Goal: Check status

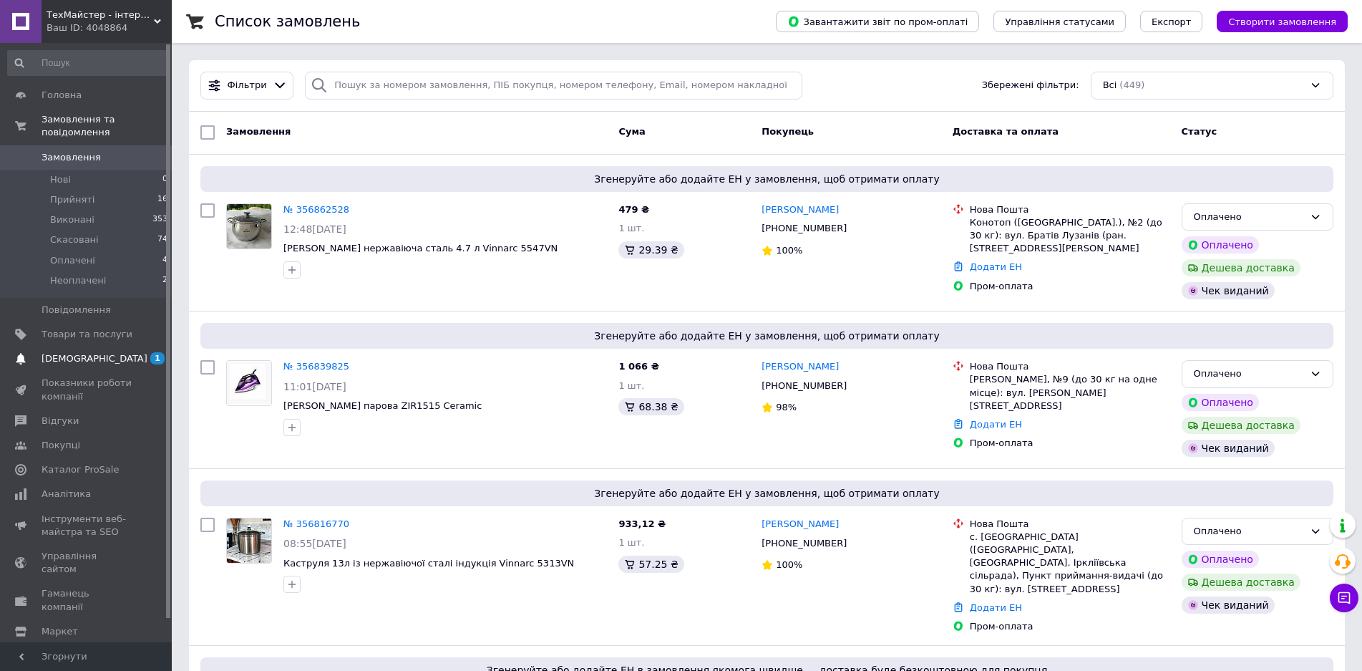
click at [61, 352] on span "[DEMOGRAPHIC_DATA]" at bounding box center [95, 358] width 106 height 13
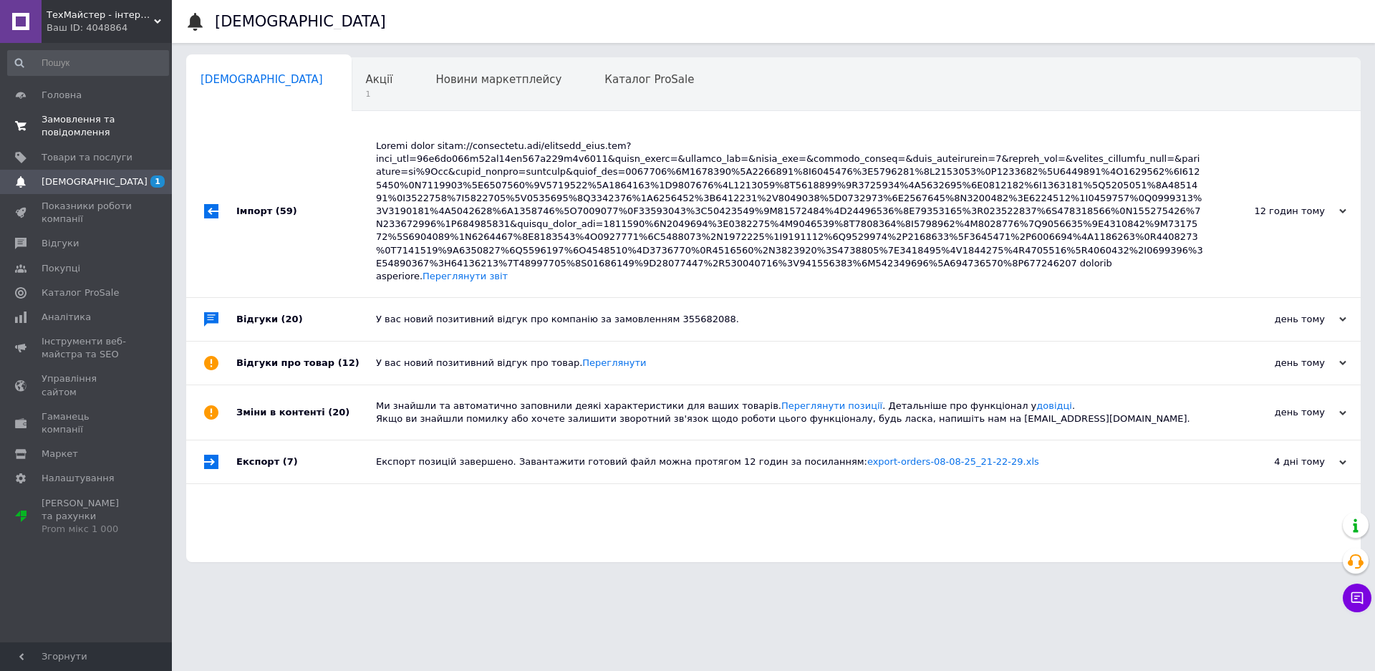
click at [57, 127] on span "Замовлення та повідомлення" at bounding box center [87, 126] width 91 height 26
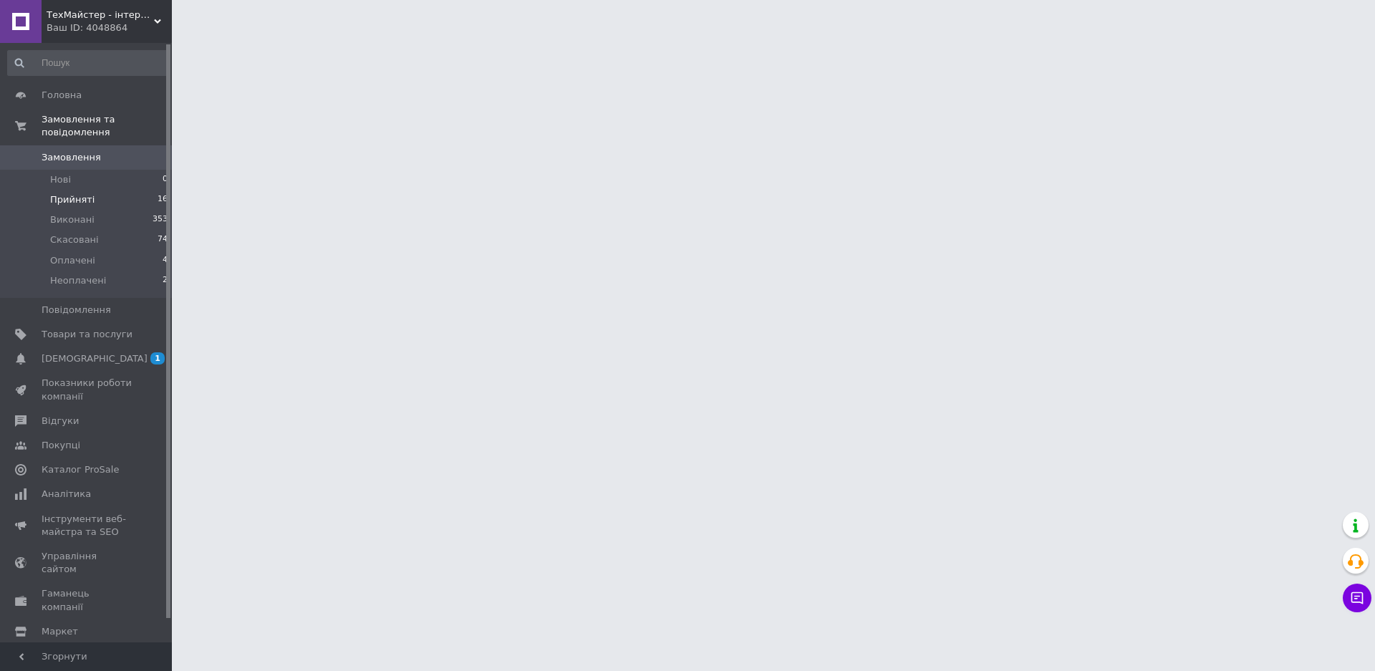
click at [66, 193] on span "Прийняті" at bounding box center [72, 199] width 44 height 13
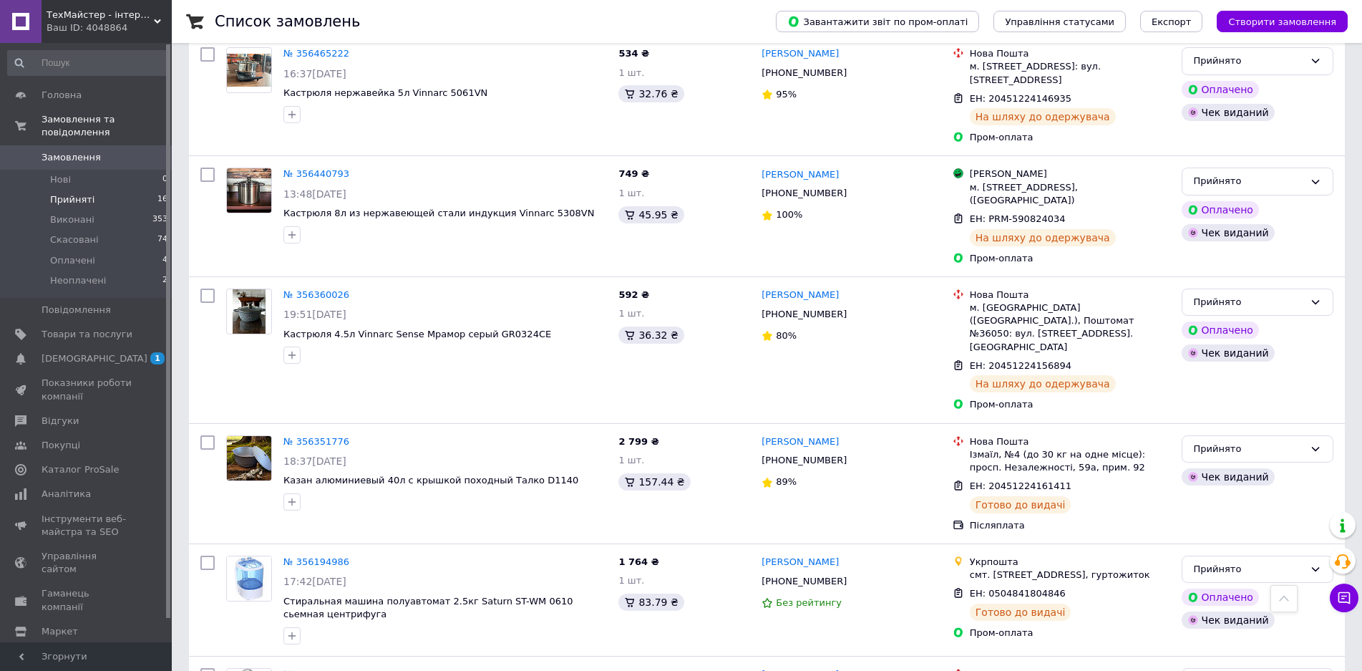
scroll to position [1217, 0]
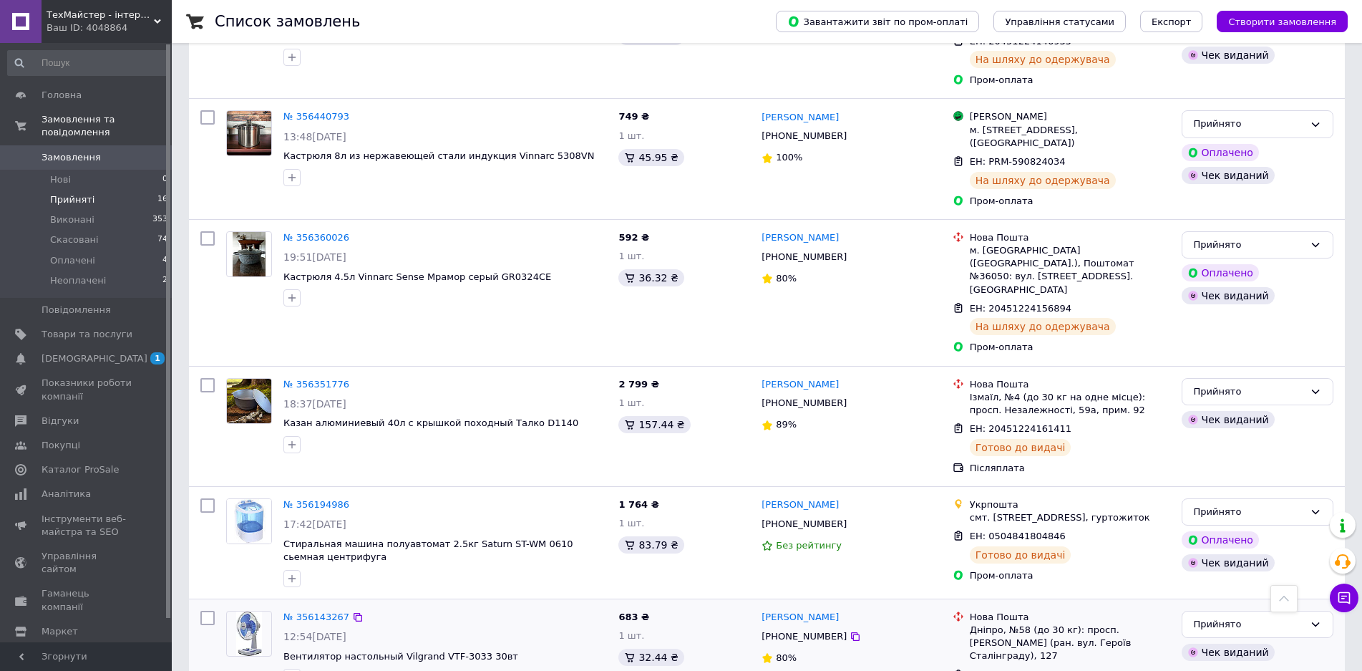
click at [248, 611] on img at bounding box center [249, 633] width 26 height 44
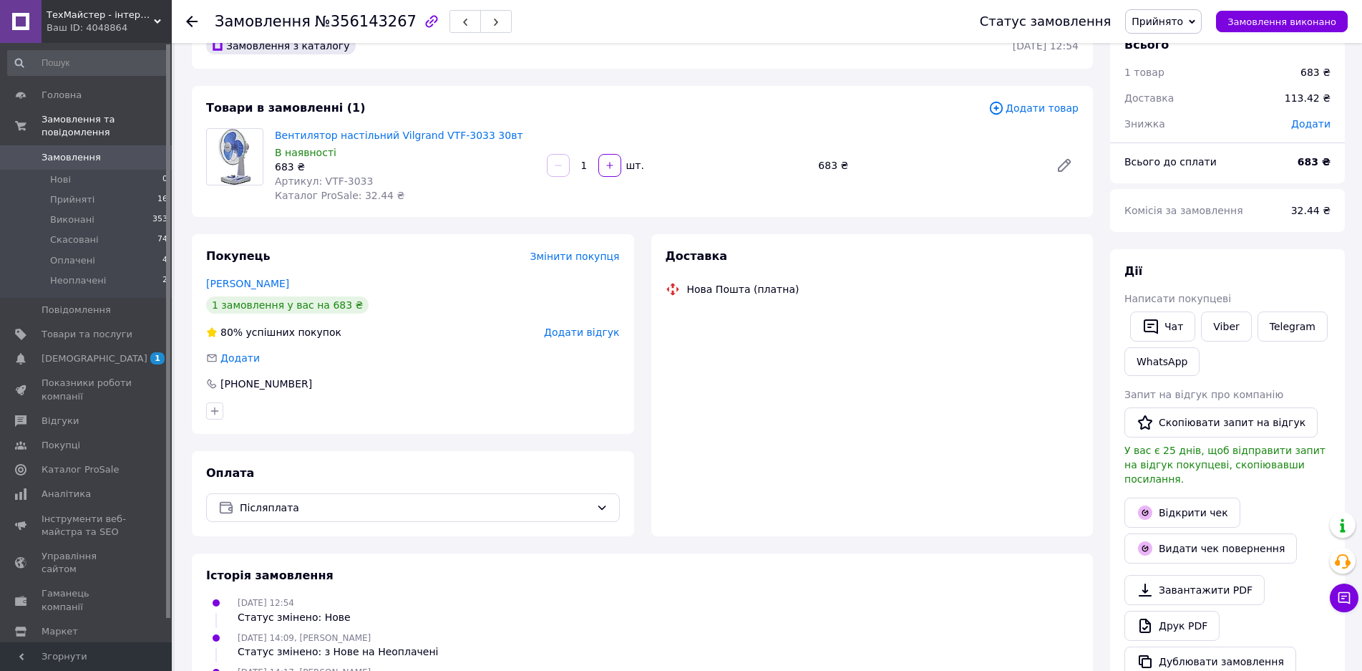
scroll to position [72, 0]
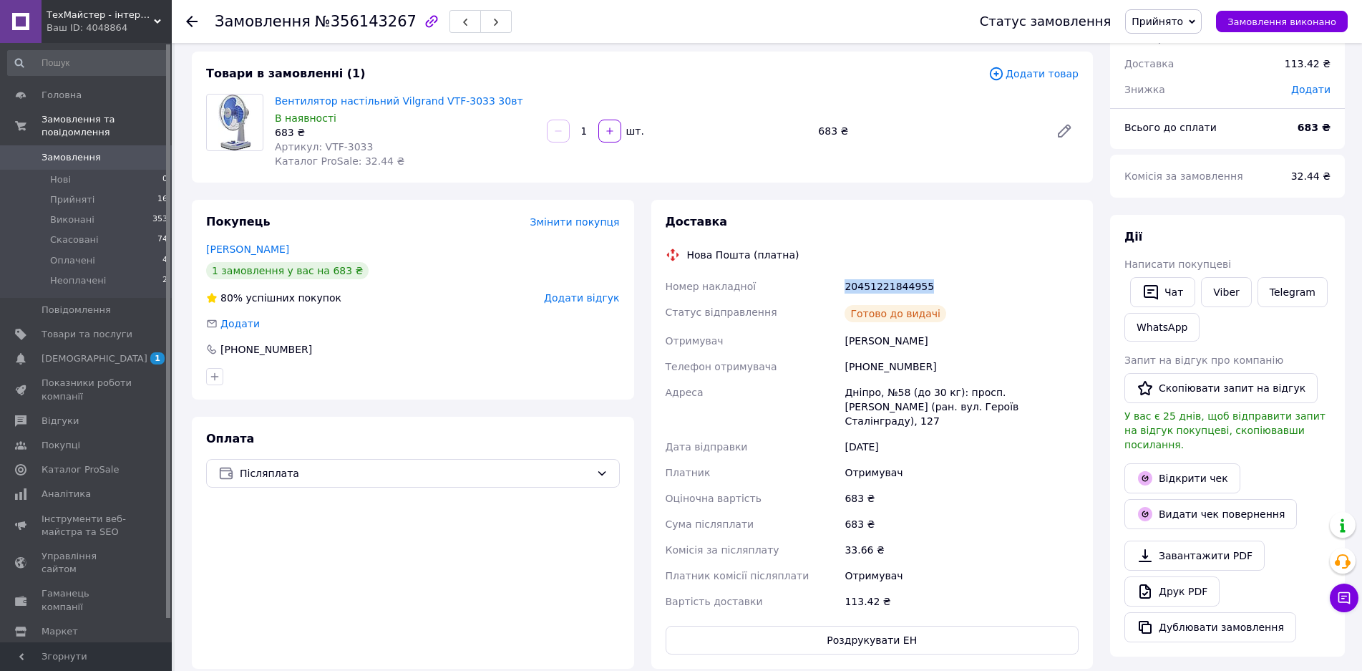
drag, startPoint x: 844, startPoint y: 289, endPoint x: 949, endPoint y: 279, distance: 104.9
click at [949, 279] on div "20451221844955" at bounding box center [962, 286] width 240 height 26
copy div "20451221844955"
